Goal: Task Accomplishment & Management: Use online tool/utility

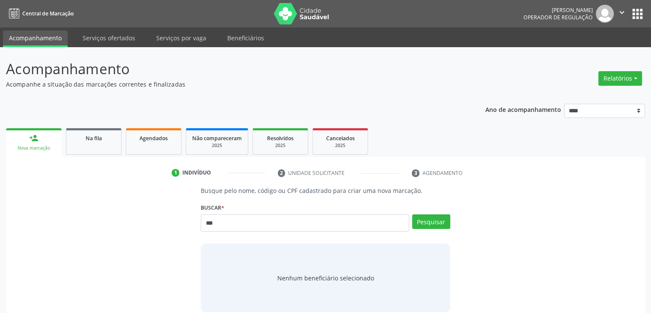
type input "***"
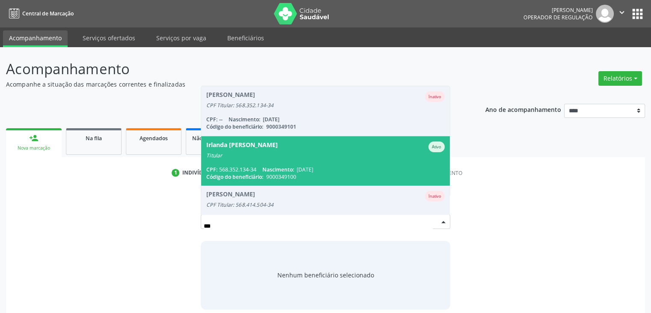
click at [322, 154] on div "Titular" at bounding box center [325, 155] width 238 height 7
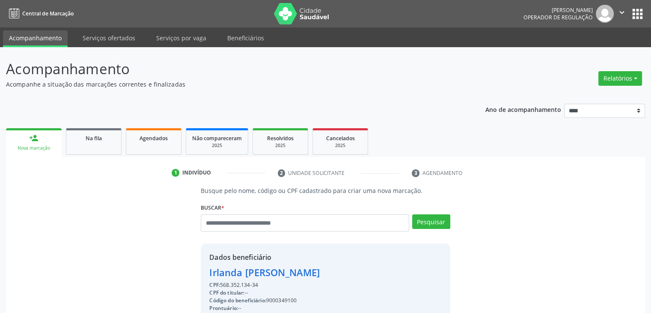
scroll to position [140, 0]
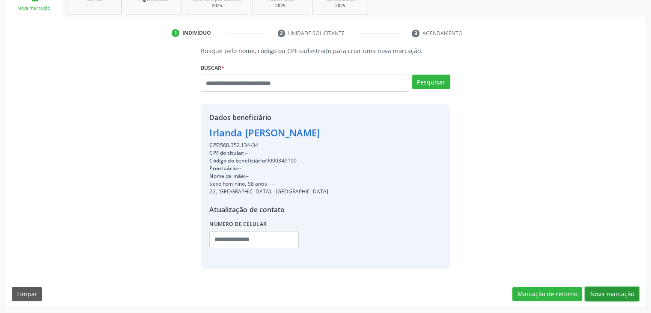
click at [608, 290] on button "Nova marcação" at bounding box center [612, 293] width 54 height 15
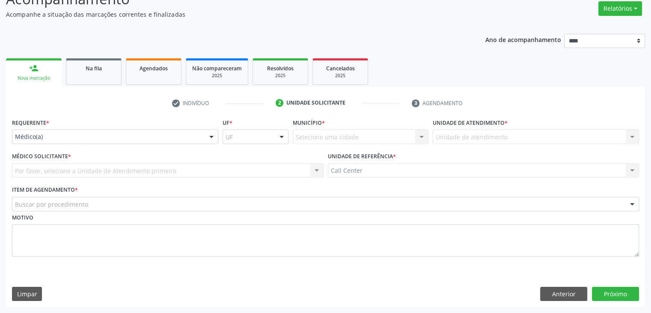
scroll to position [70, 0]
click at [552, 292] on button "Anterior" at bounding box center [563, 293] width 47 height 15
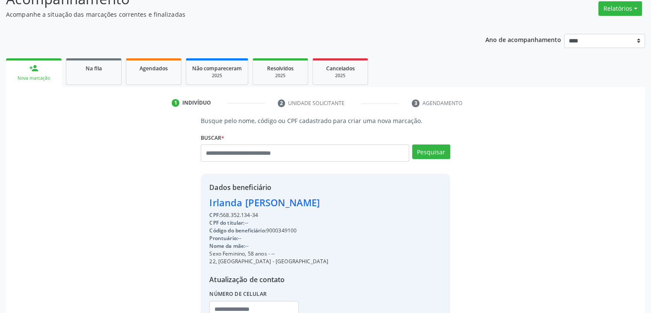
scroll to position [0, 0]
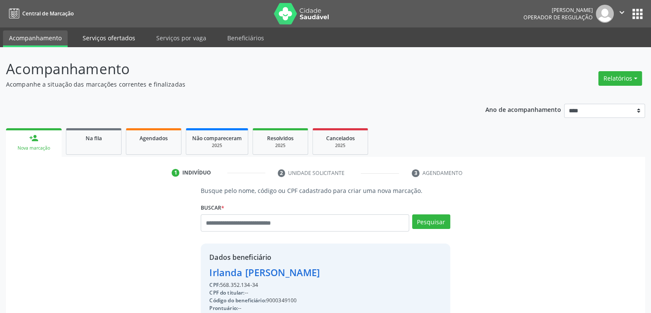
click at [118, 36] on link "Serviços ofertados" at bounding box center [109, 37] width 65 height 15
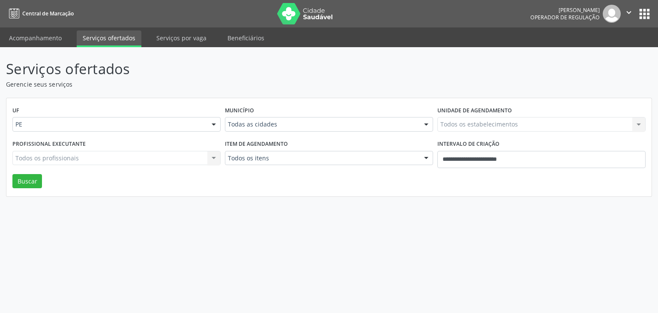
click at [38, 12] on span "Central de Marcação" at bounding box center [47, 13] width 51 height 7
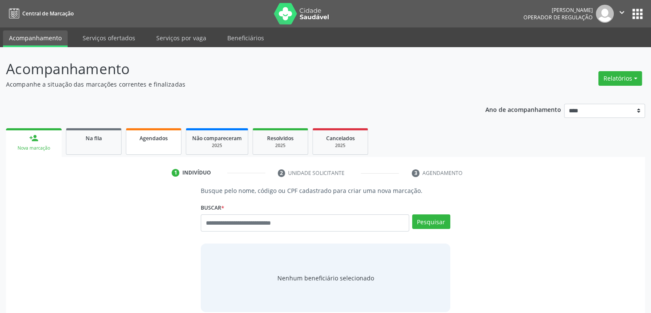
click at [153, 143] on link "Agendados" at bounding box center [154, 141] width 56 height 27
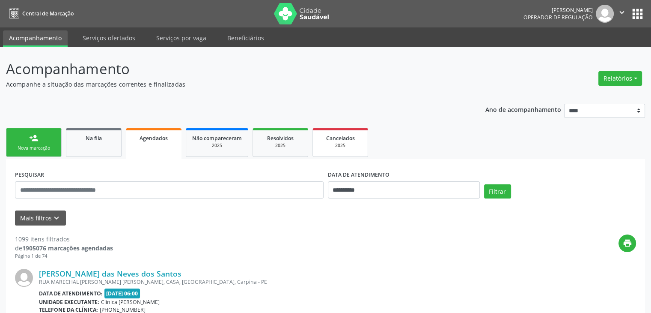
click at [327, 144] on div "2025" at bounding box center [340, 145] width 43 height 6
